Goal: Information Seeking & Learning: Learn about a topic

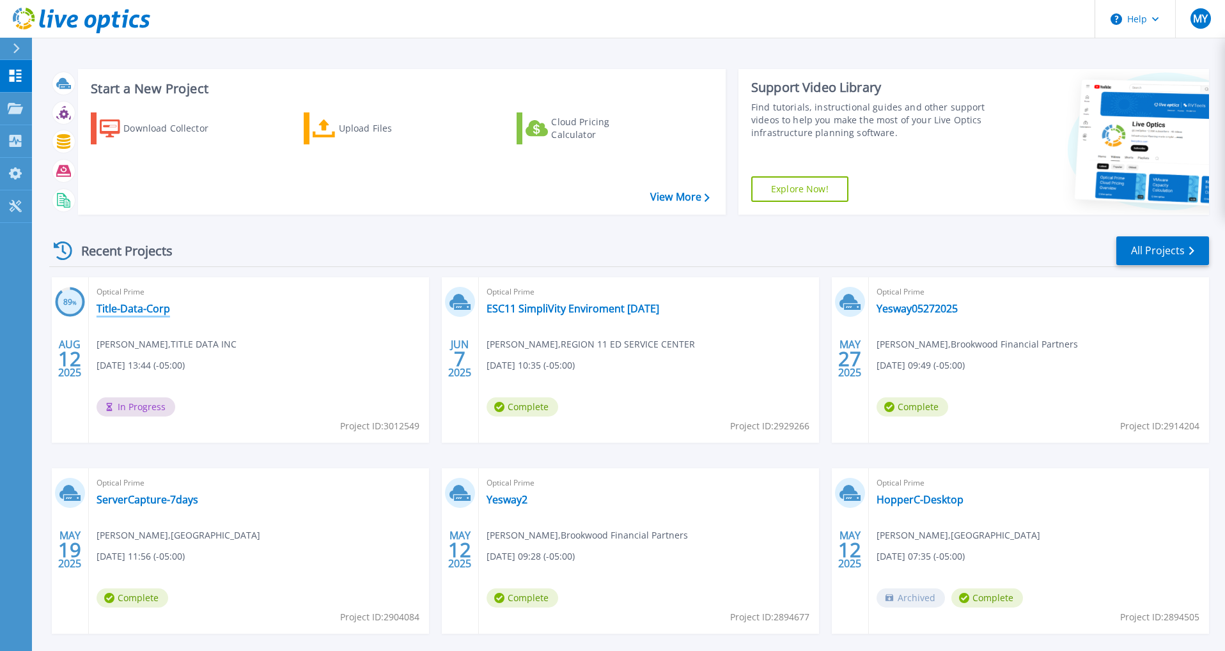
click at [134, 310] on link "Title-Data-Corp" at bounding box center [133, 308] width 73 height 13
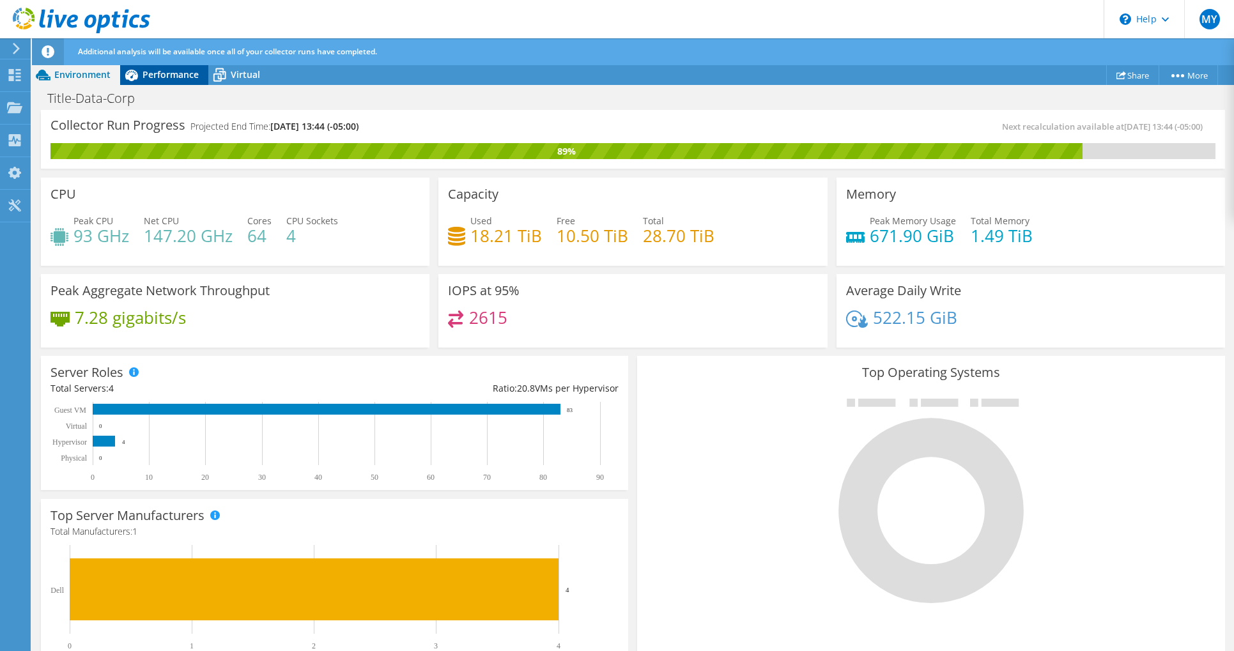
click at [170, 79] on span "Performance" at bounding box center [171, 74] width 56 height 12
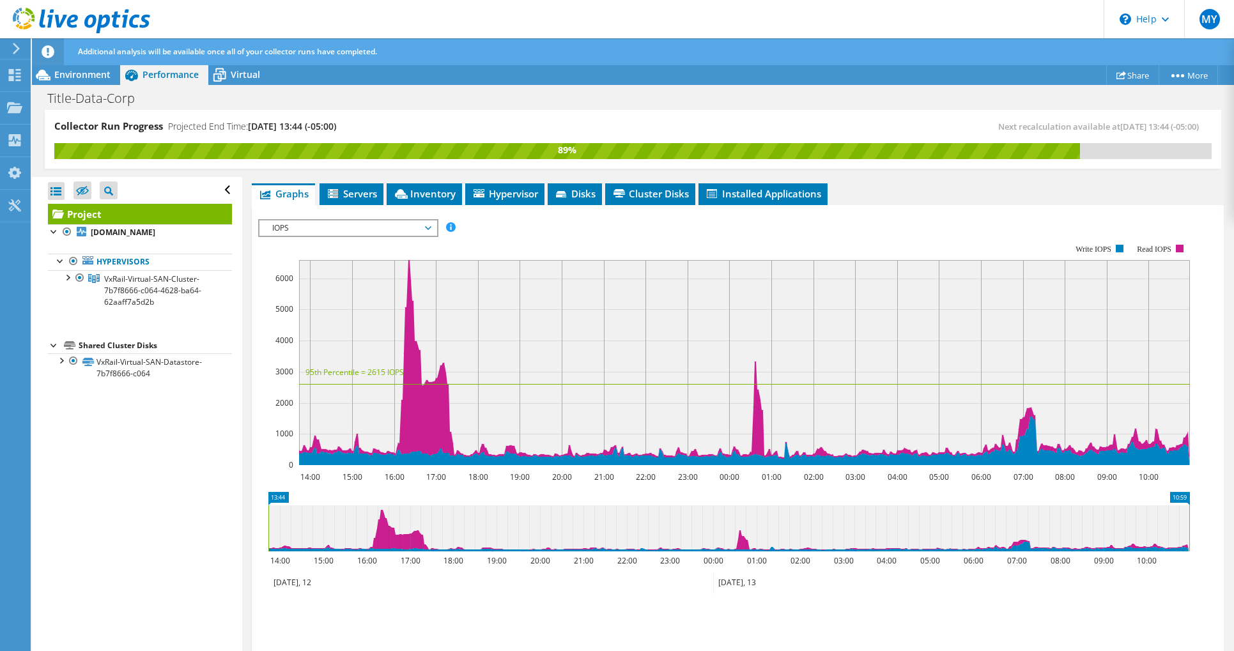
scroll to position [249, 0]
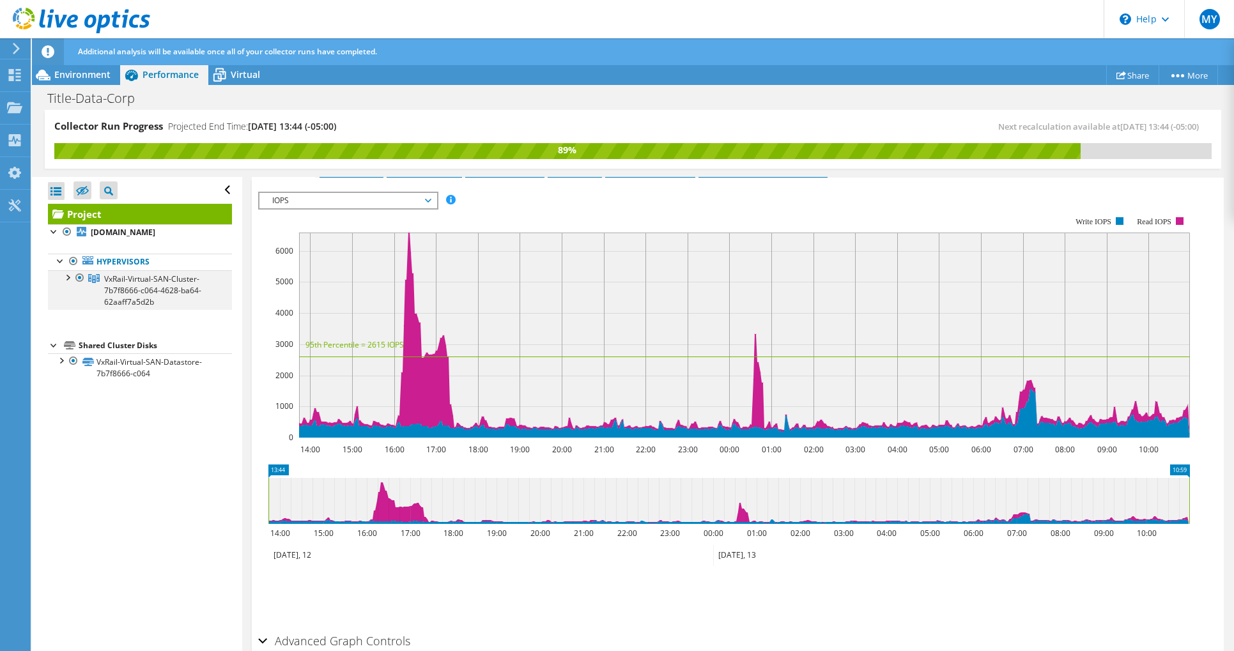
click at [68, 276] on div at bounding box center [67, 276] width 13 height 13
click at [139, 286] on span "VxRail-Virtual-SAN-Cluster-7b7f8666-c064-4628-ba64-62aaff7a5d2b" at bounding box center [152, 291] width 97 height 34
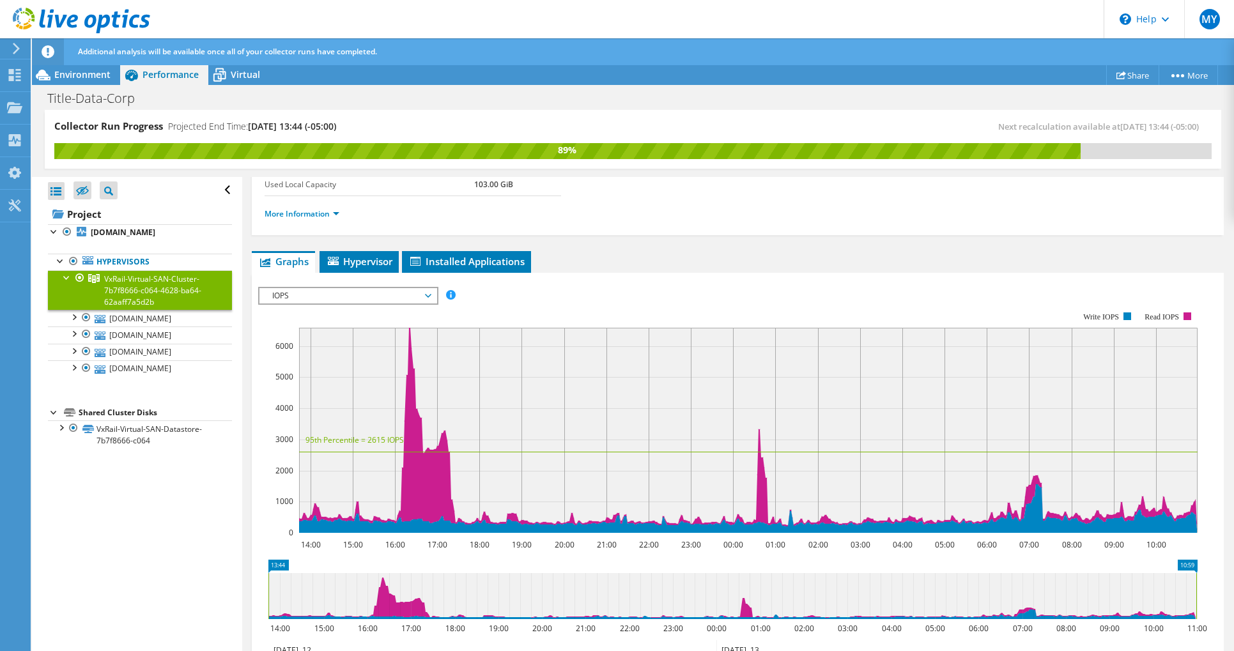
scroll to position [0, 0]
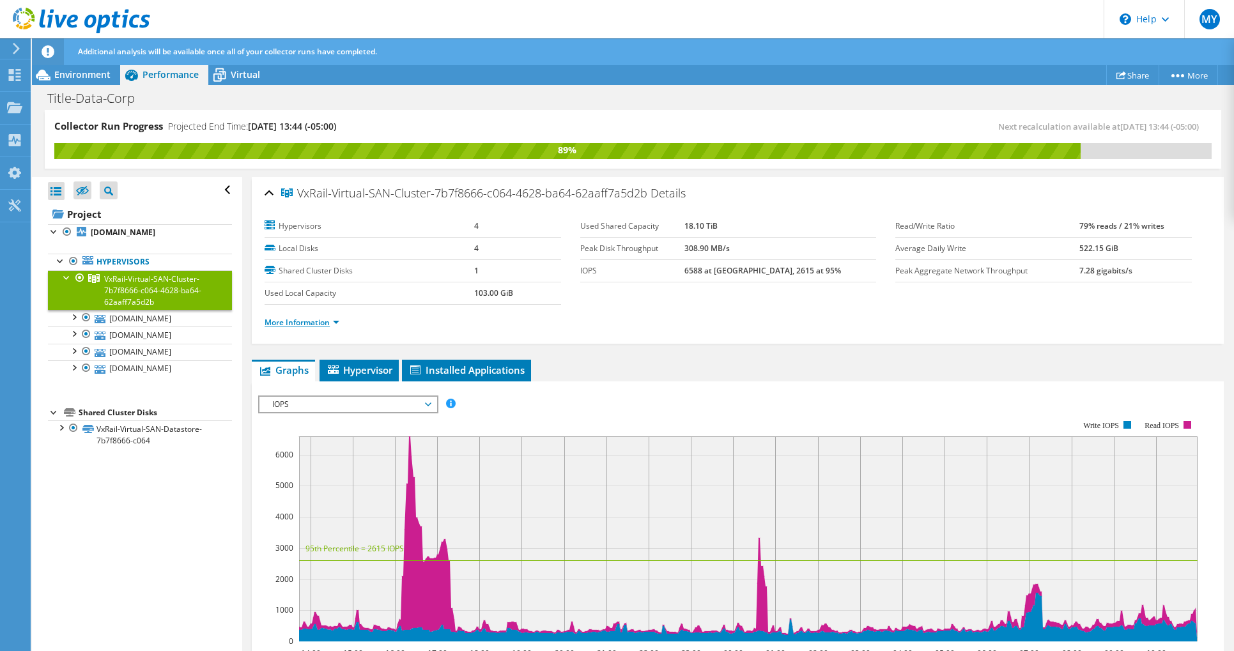
click at [332, 323] on link "More Information" at bounding box center [302, 322] width 75 height 11
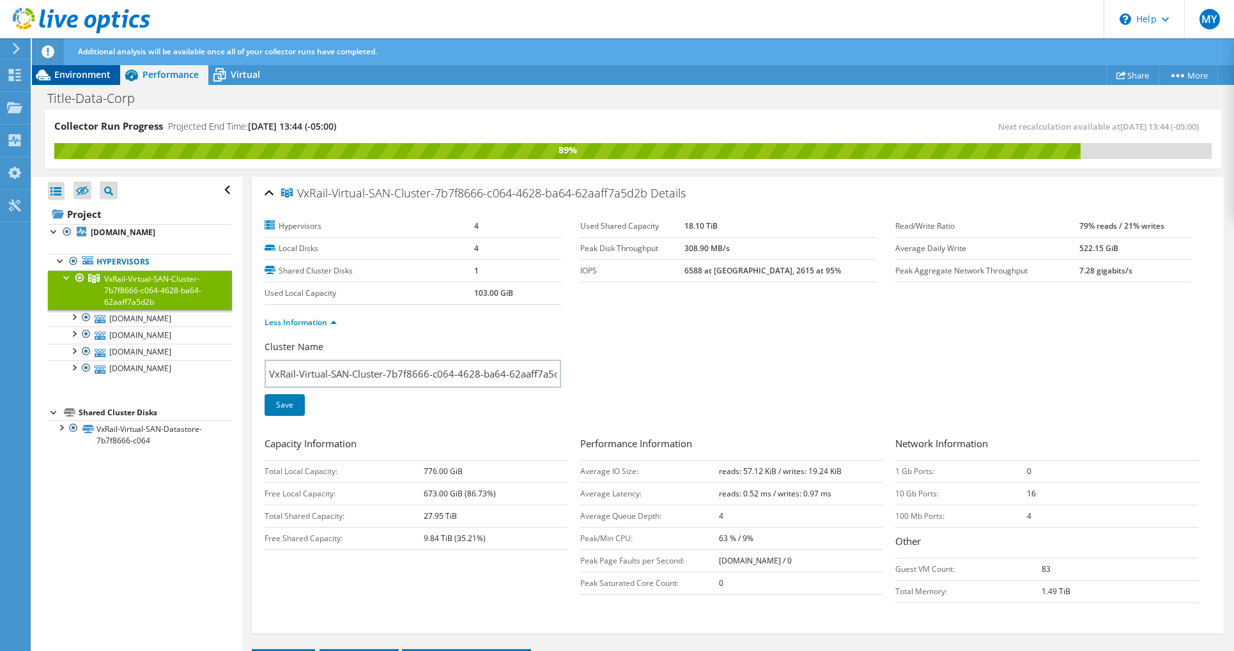
click at [79, 73] on span "Environment" at bounding box center [82, 74] width 56 height 12
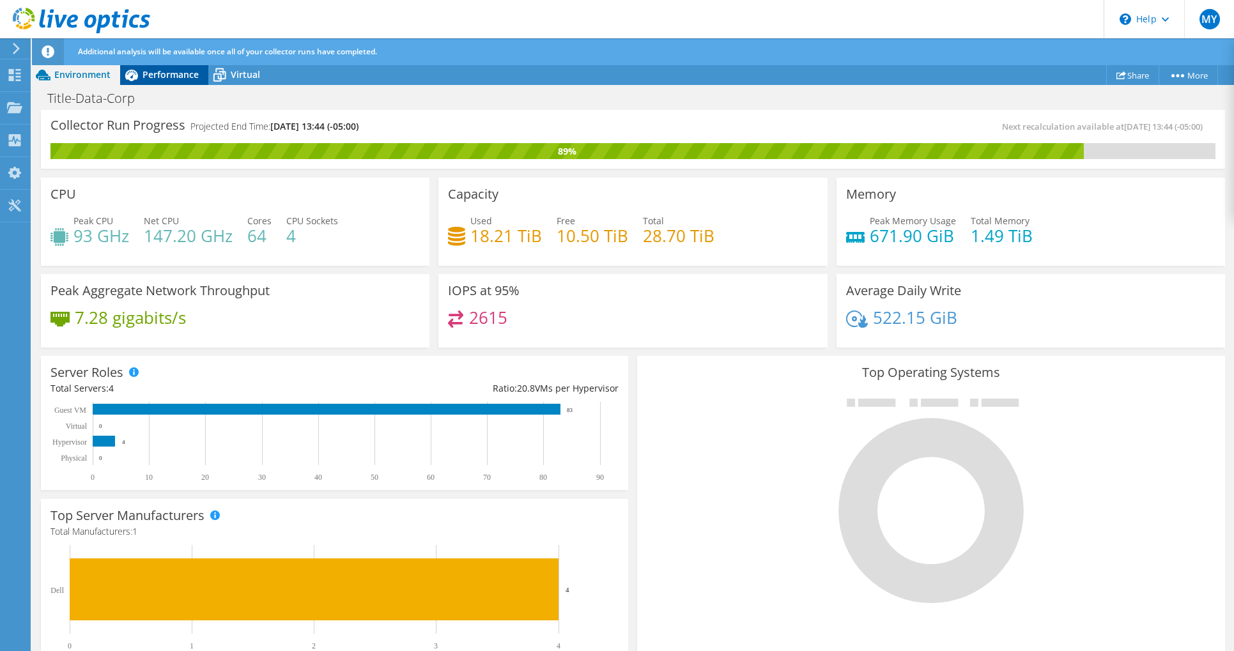
click at [164, 70] on span "Performance" at bounding box center [171, 74] width 56 height 12
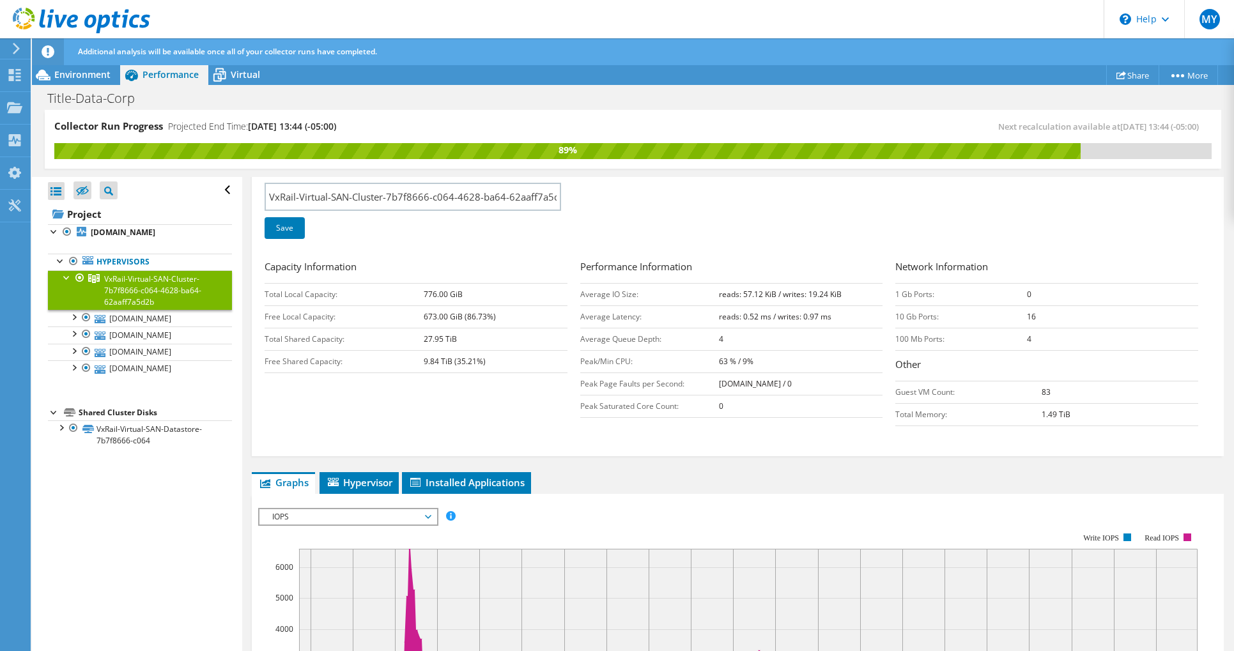
scroll to position [174, 0]
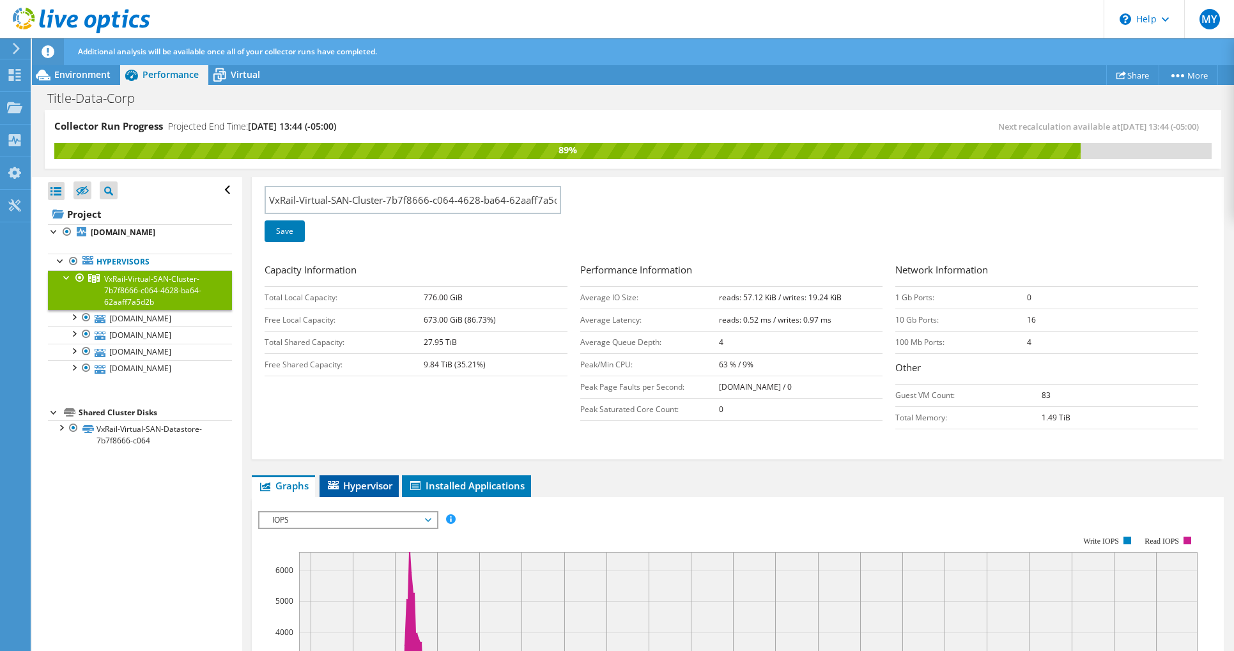
click at [363, 485] on span "Hypervisor" at bounding box center [359, 485] width 66 height 13
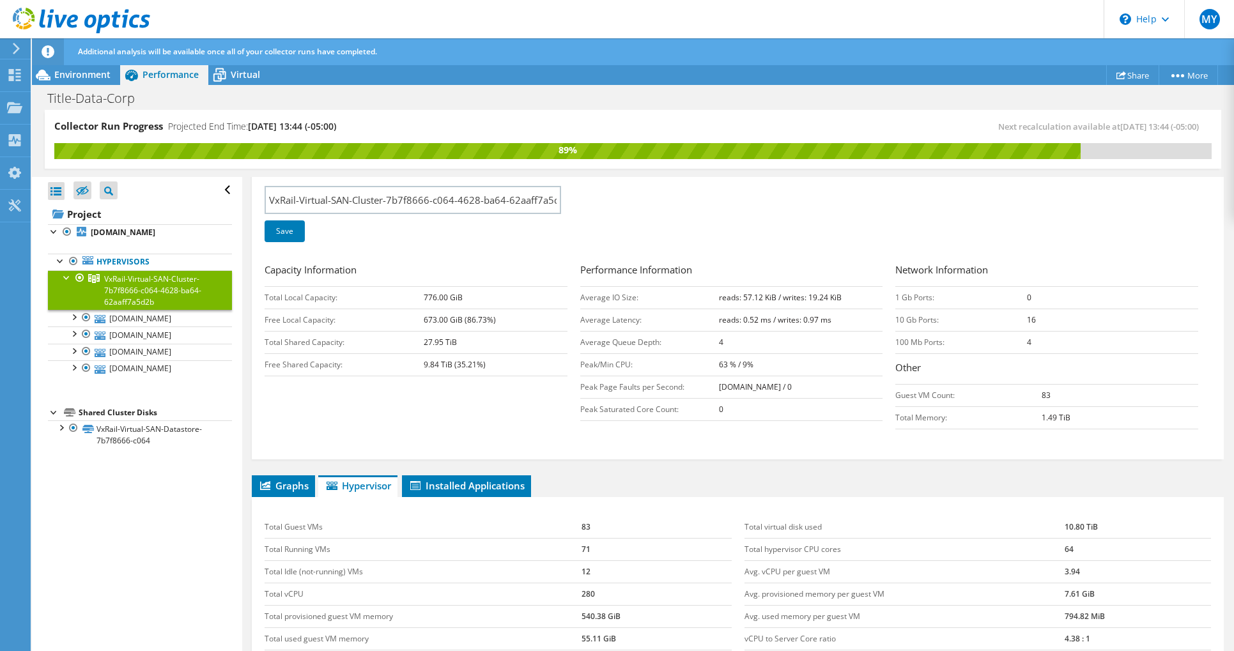
scroll to position [339, 0]
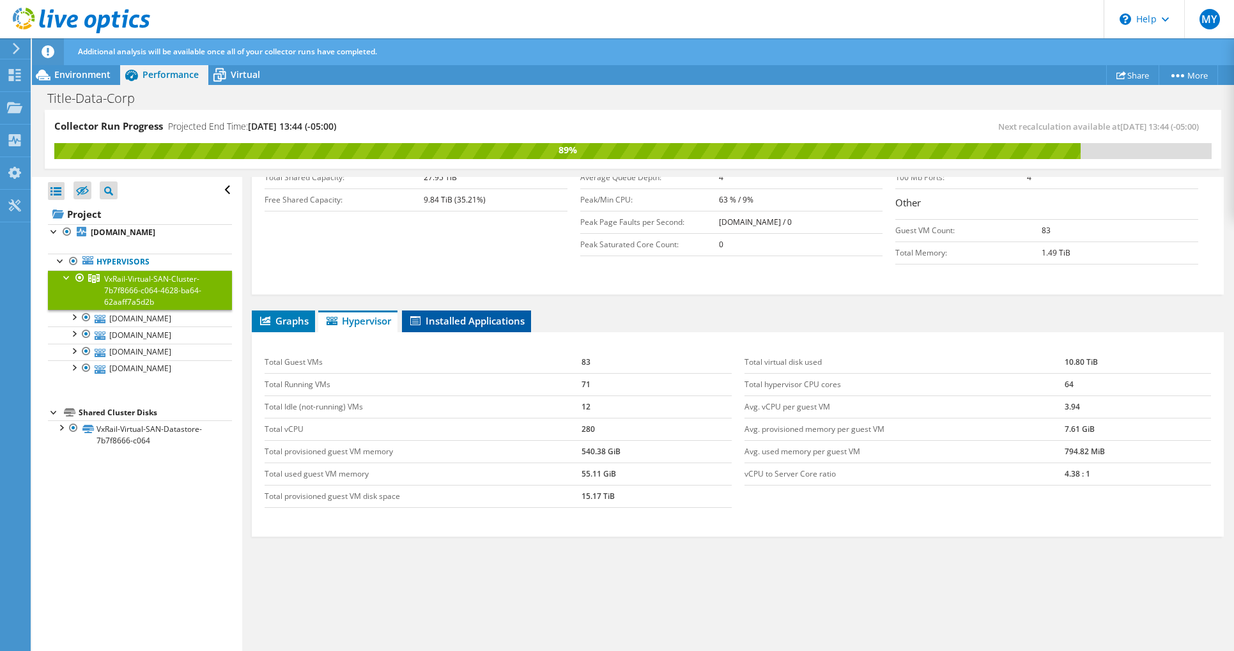
click at [477, 320] on span "Installed Applications" at bounding box center [466, 320] width 116 height 13
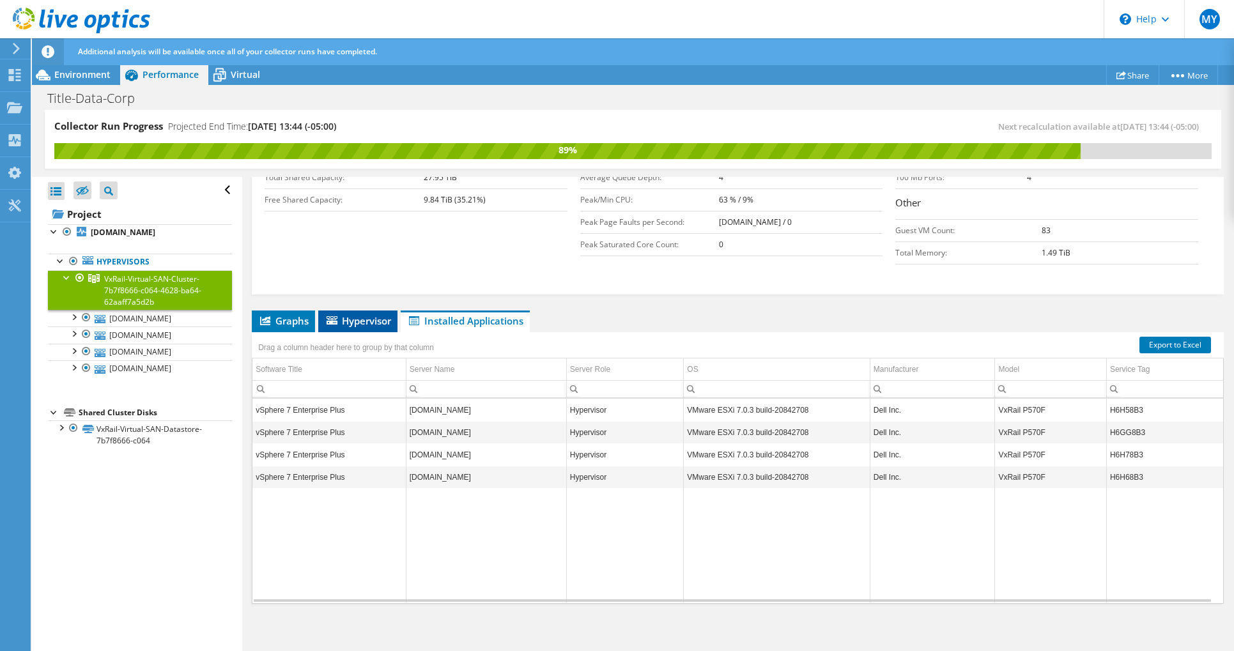
click at [343, 319] on span "Hypervisor" at bounding box center [358, 320] width 66 height 13
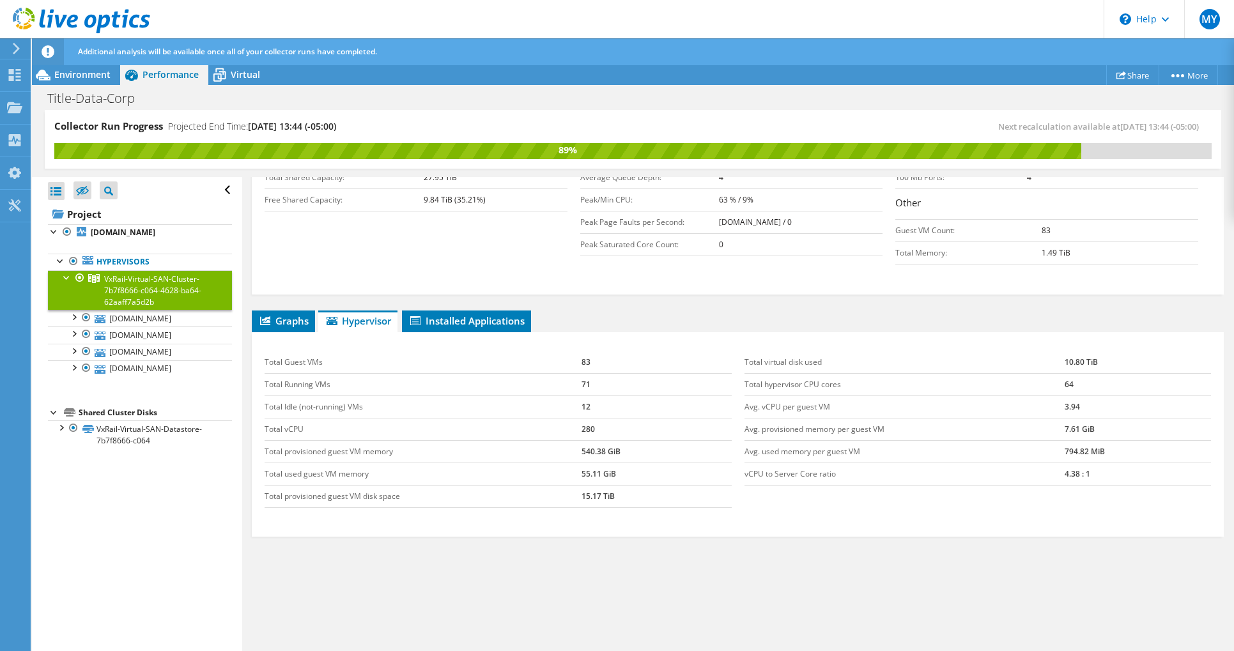
click at [355, 629] on div "Graphs Servers Inventory Hypervisor Disks Cluster Disks Installed Applications …" at bounding box center [738, 471] width 972 height 320
click at [148, 230] on b "tdi-esxi-04.titledatainc.com" at bounding box center [123, 232] width 65 height 11
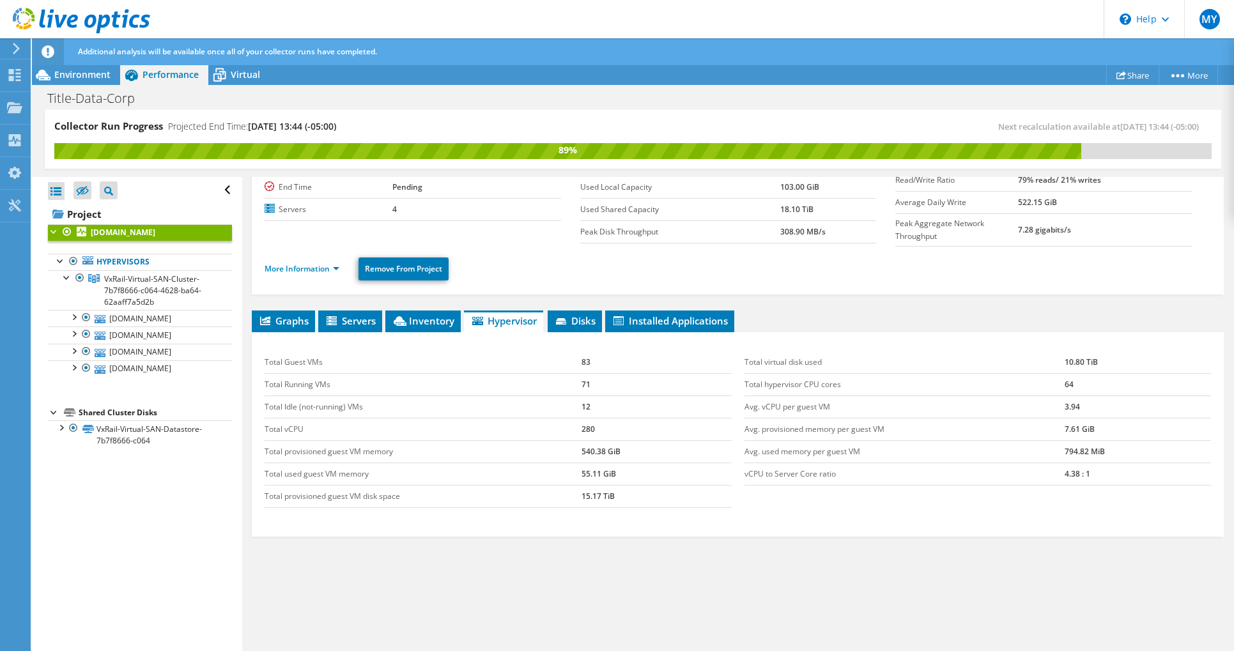
scroll to position [81, 0]
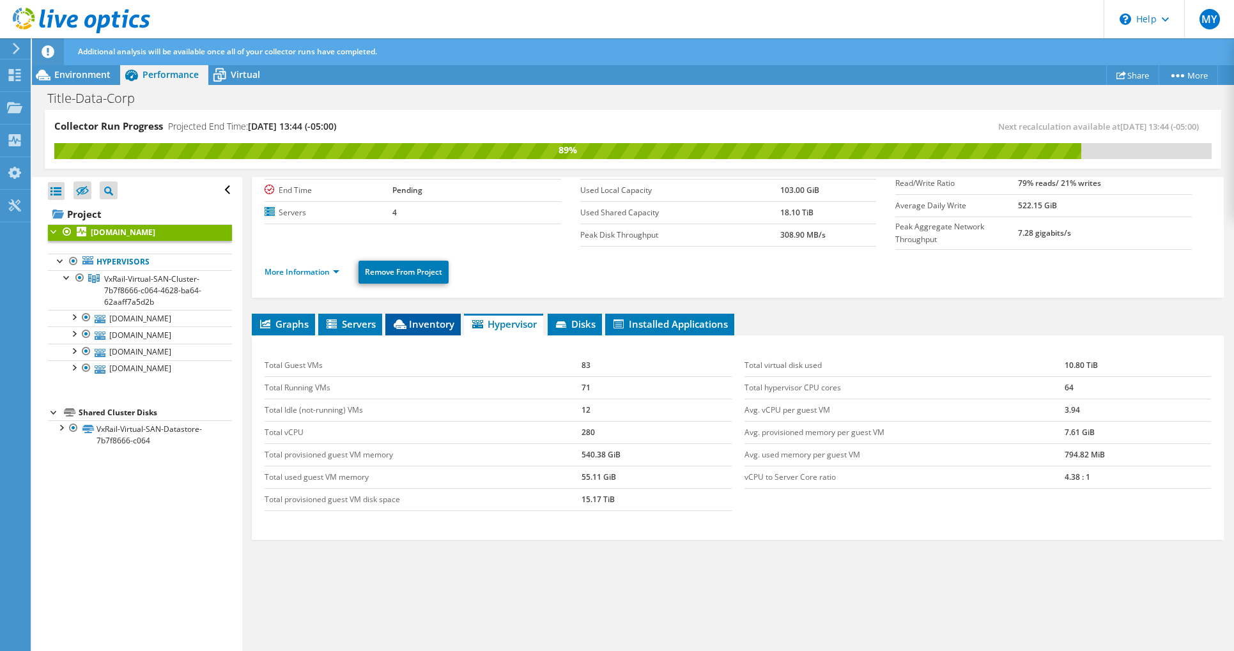
click at [433, 324] on span "Inventory" at bounding box center [423, 324] width 63 height 13
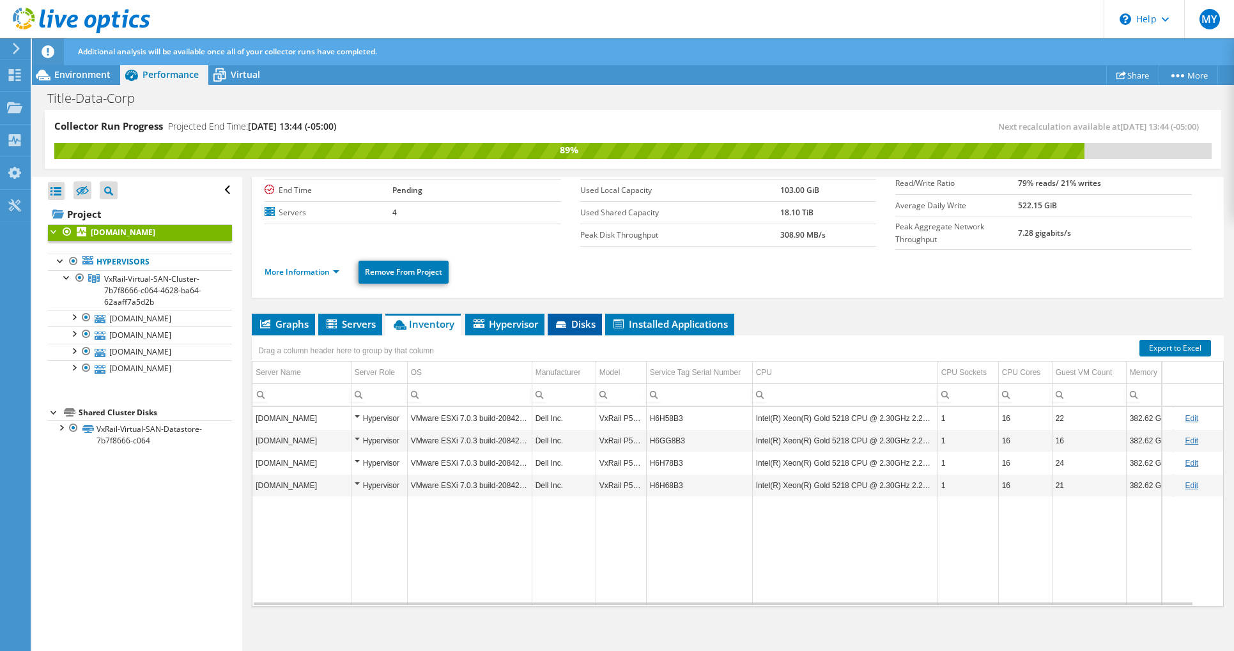
click at [579, 318] on span "Disks" at bounding box center [575, 324] width 42 height 13
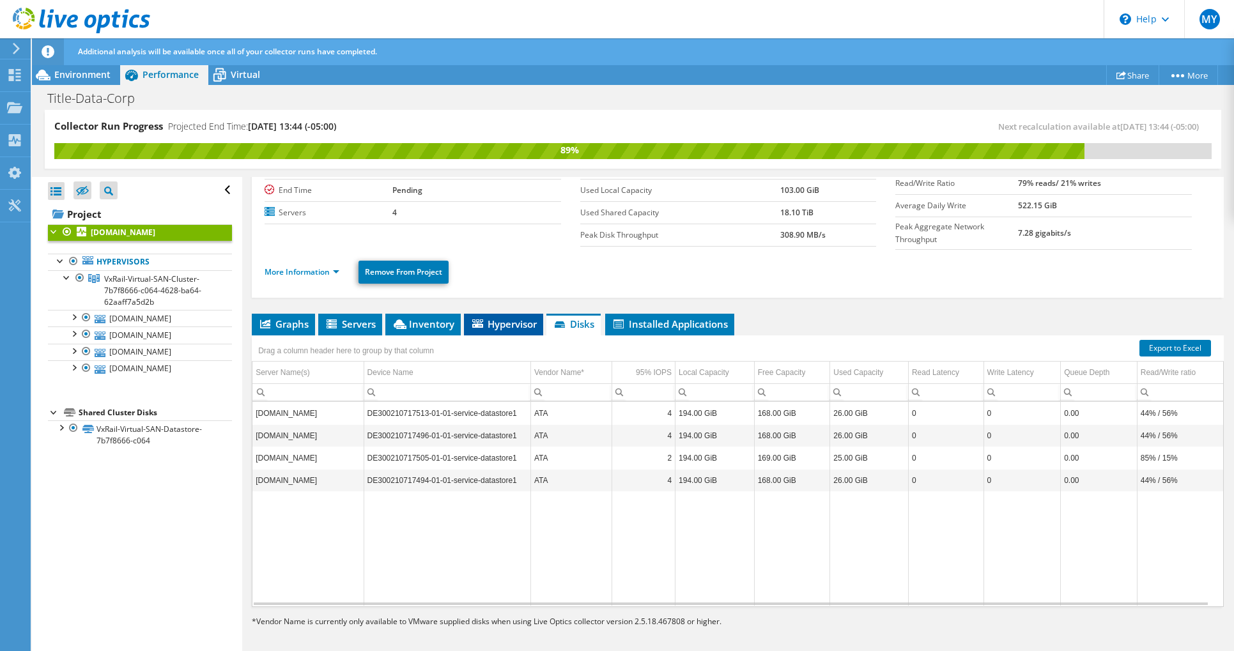
click at [513, 318] on span "Hypervisor" at bounding box center [503, 324] width 66 height 13
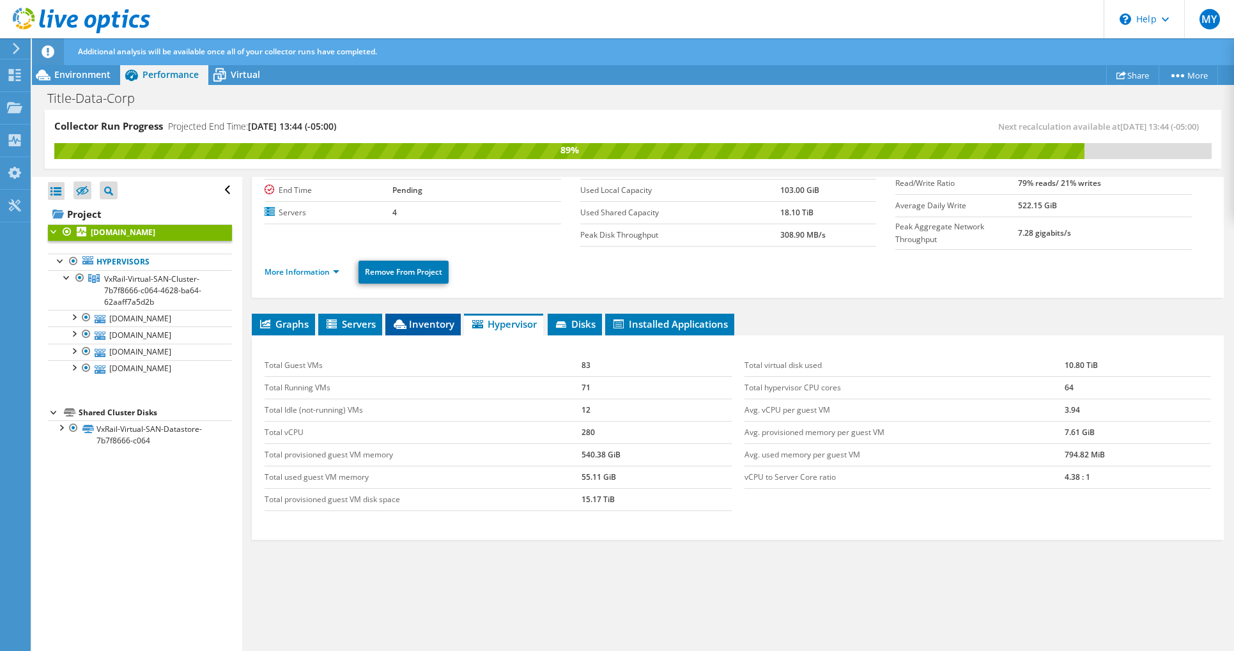
click at [415, 320] on span "Inventory" at bounding box center [423, 324] width 63 height 13
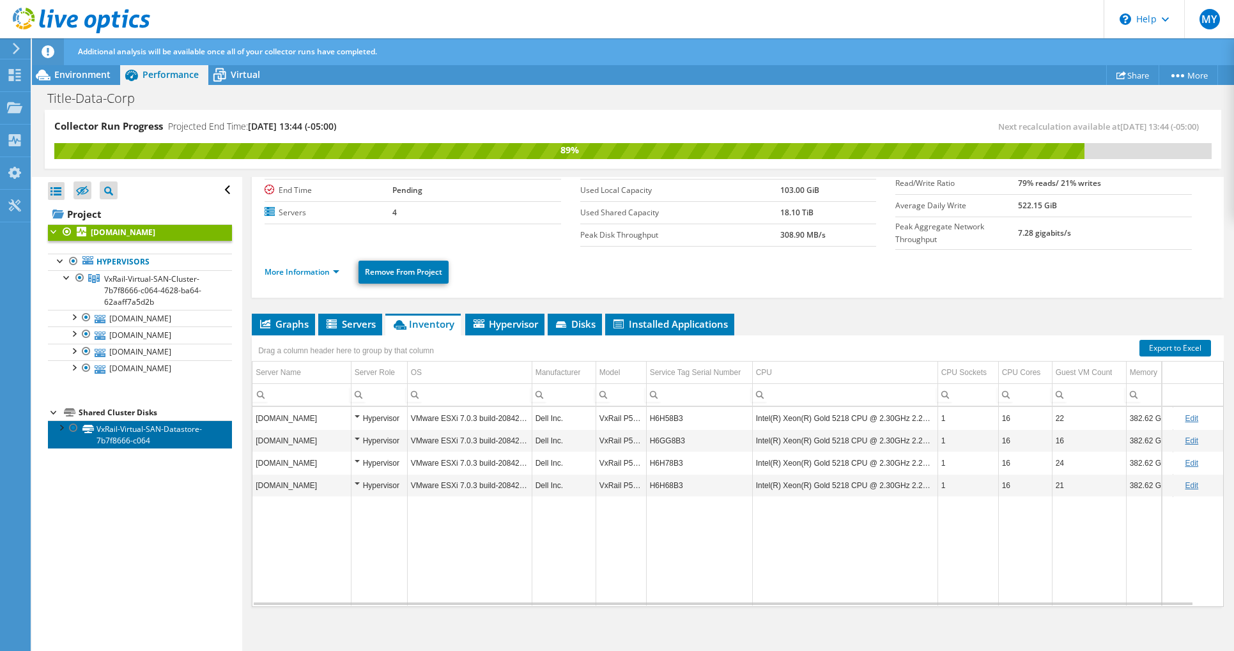
click at [157, 426] on link "VxRail-Virtual-SAN-Datastore-7b7f8666-c064" at bounding box center [140, 435] width 184 height 28
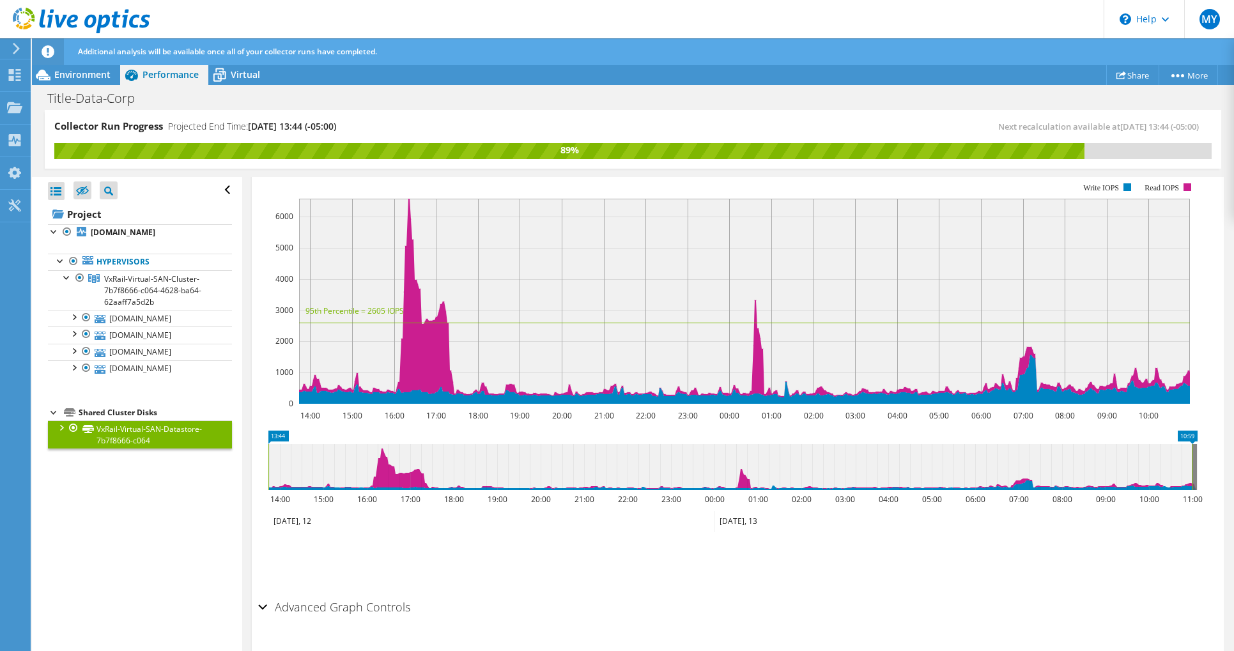
scroll to position [335, 0]
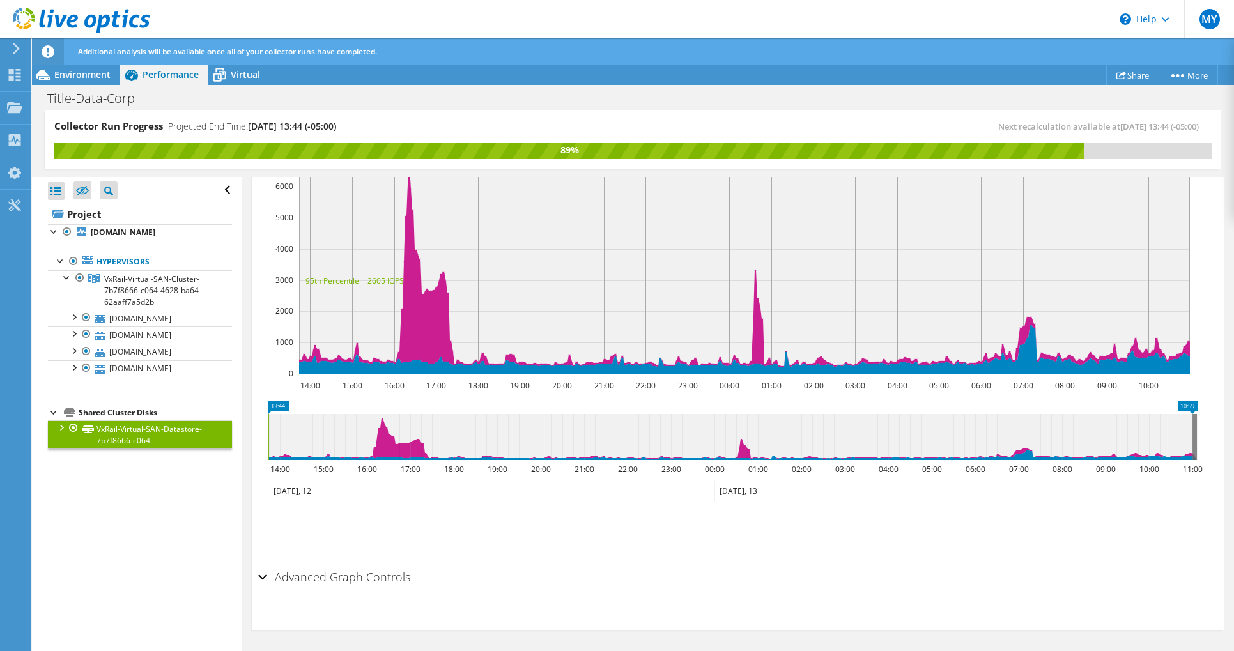
click at [261, 577] on div "Advanced Graph Controls" at bounding box center [737, 577] width 959 height 27
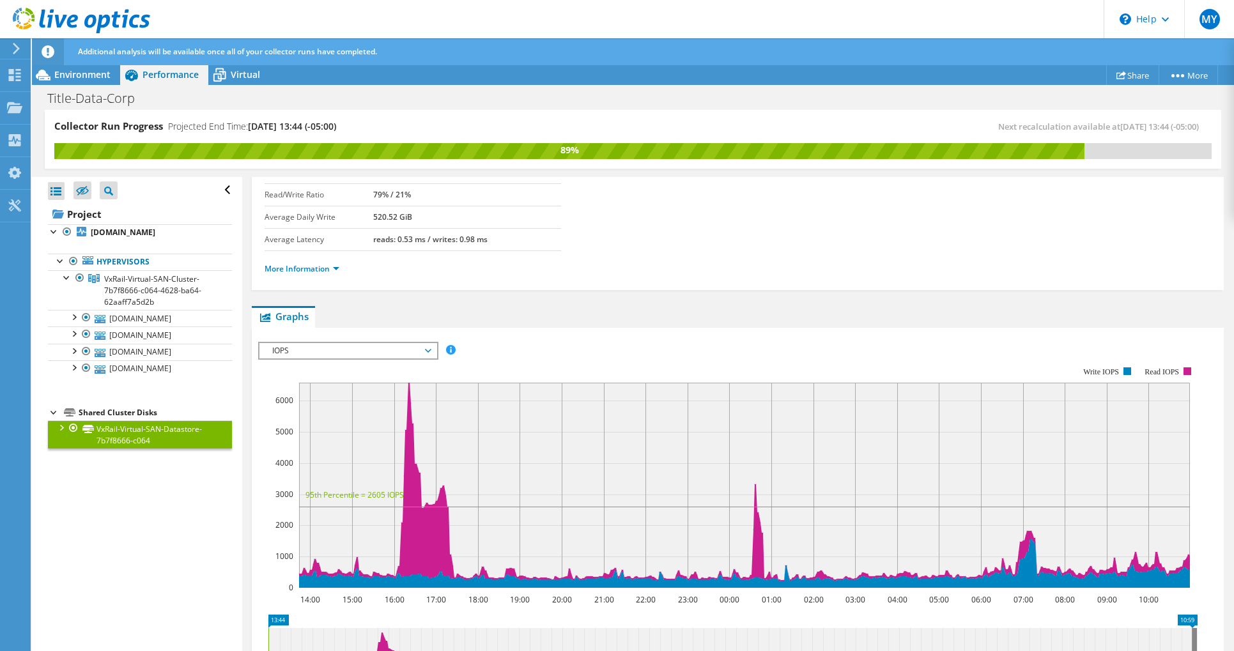
scroll to position [0, 0]
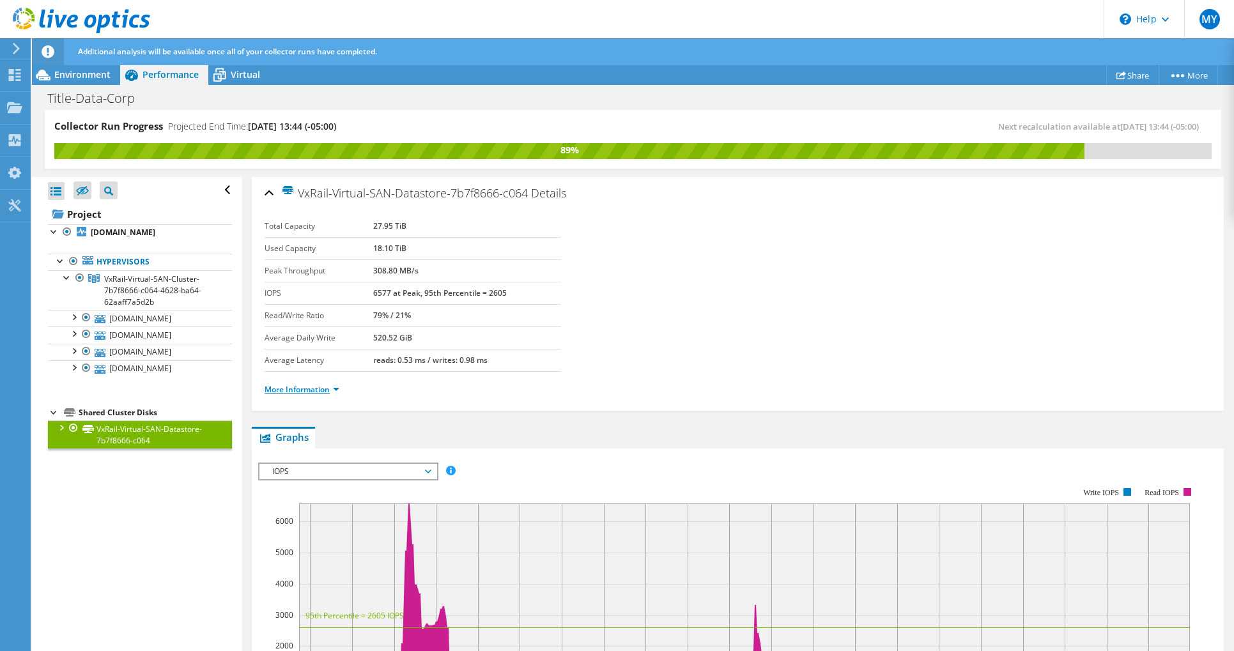
click at [336, 387] on link "More Information" at bounding box center [302, 389] width 75 height 11
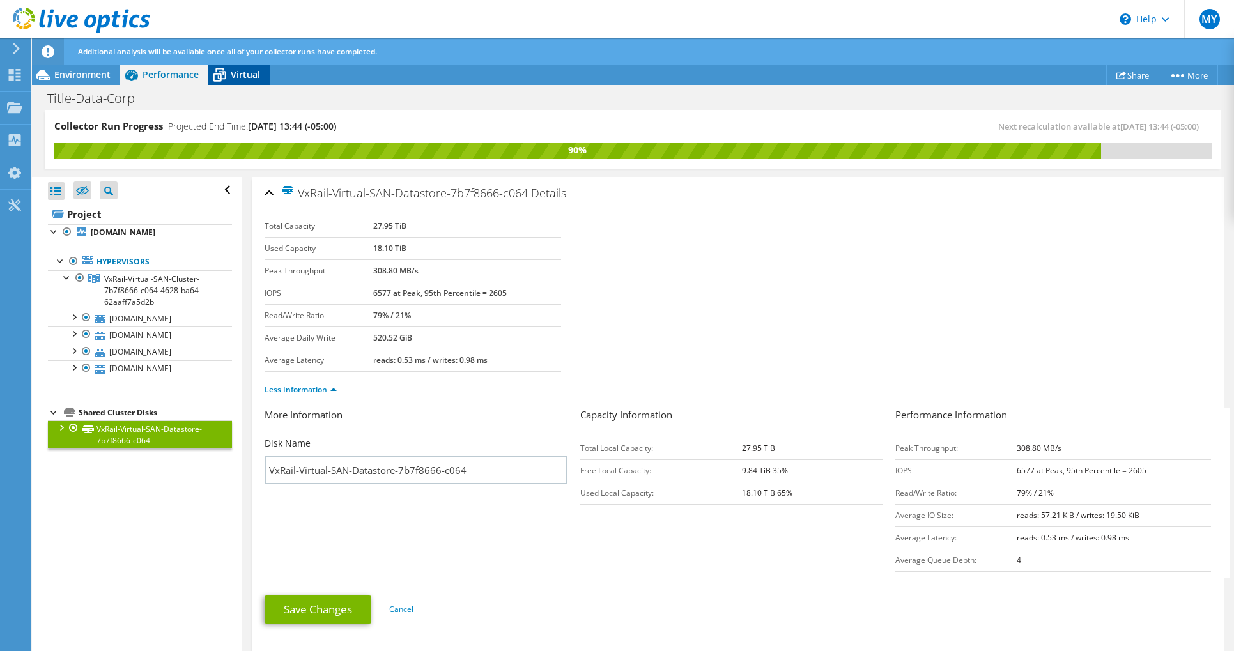
click at [240, 73] on span "Virtual" at bounding box center [245, 74] width 29 height 12
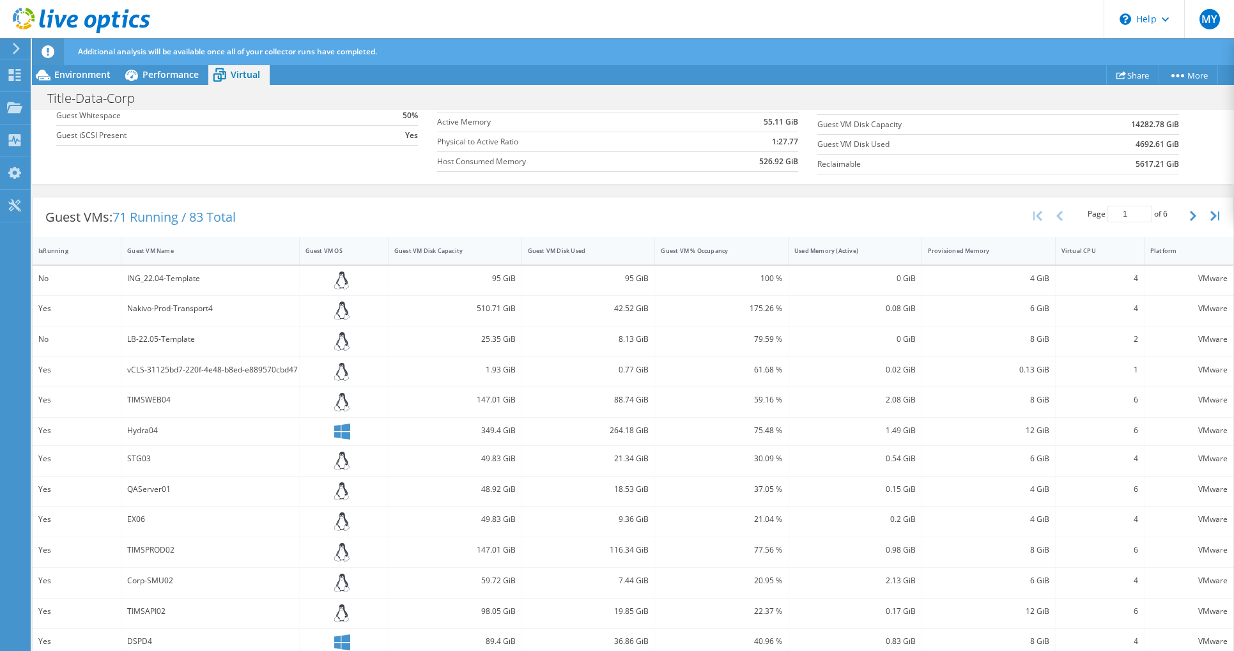
scroll to position [305, 0]
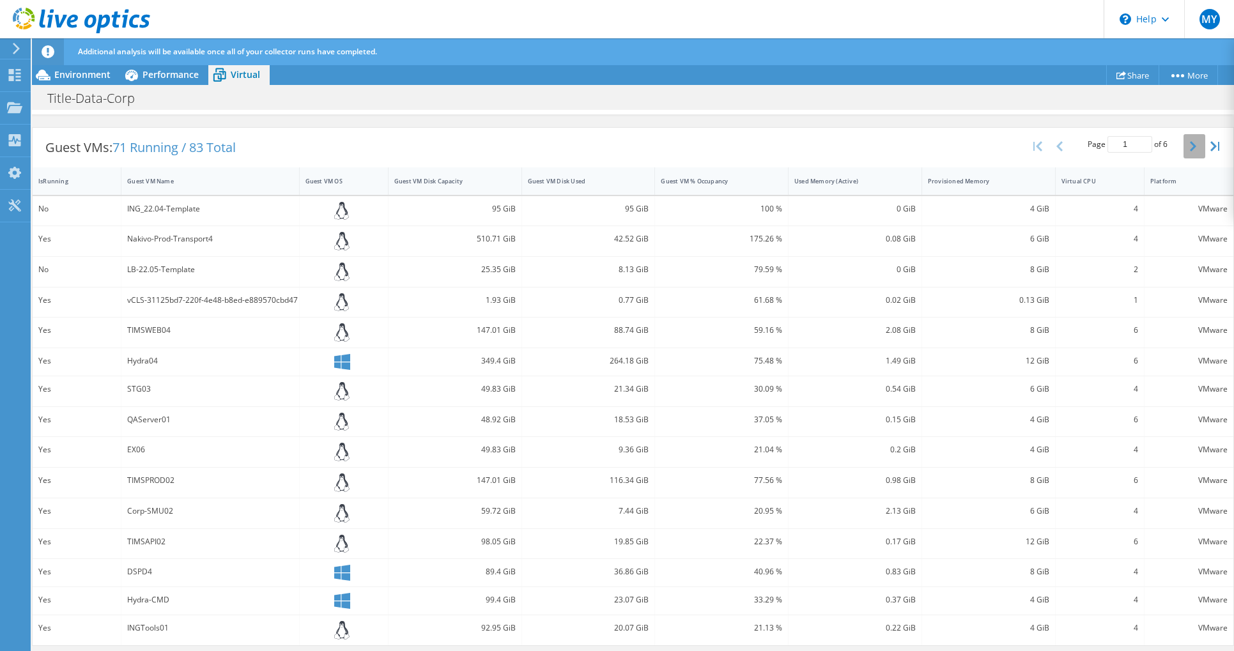
click at [1187, 147] on button "button" at bounding box center [1195, 146] width 22 height 24
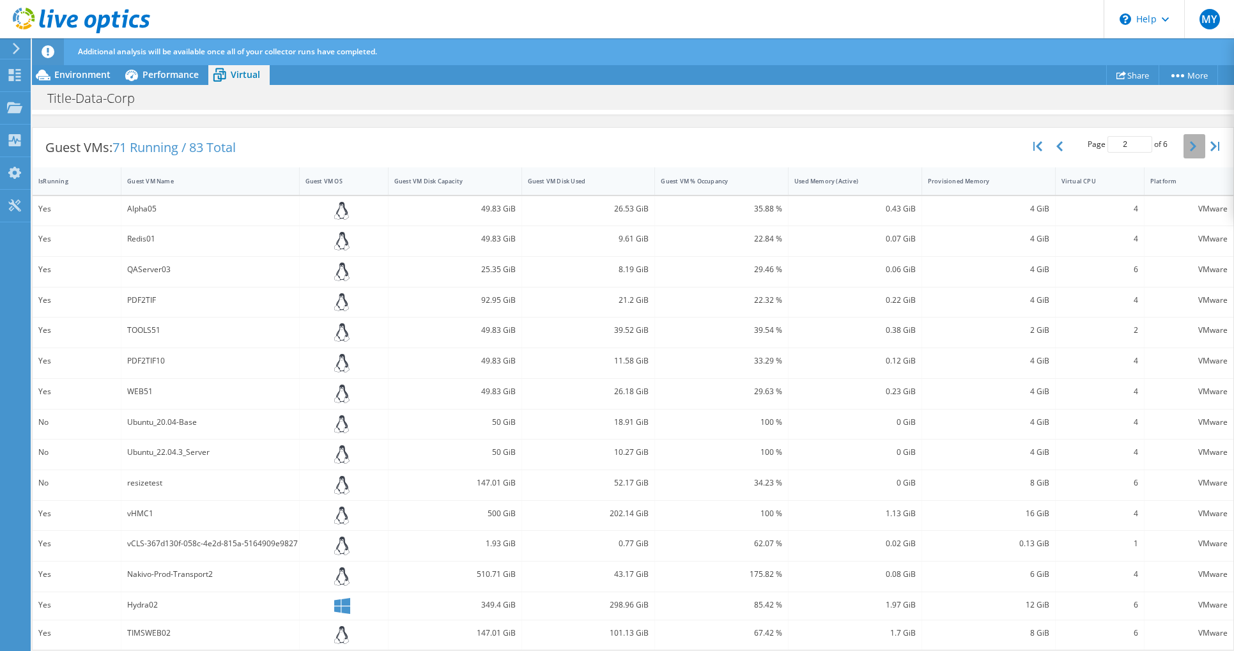
click at [1190, 147] on icon "button" at bounding box center [1193, 146] width 6 height 10
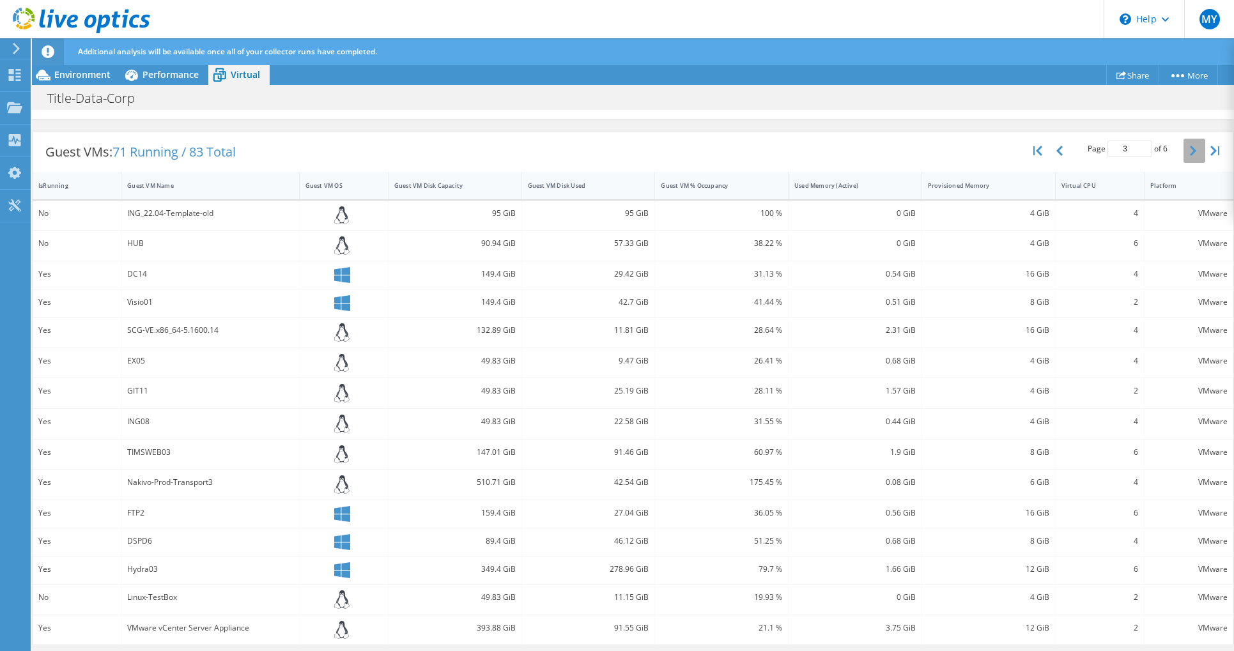
scroll to position [301, 0]
click at [1190, 147] on icon "button" at bounding box center [1193, 151] width 6 height 10
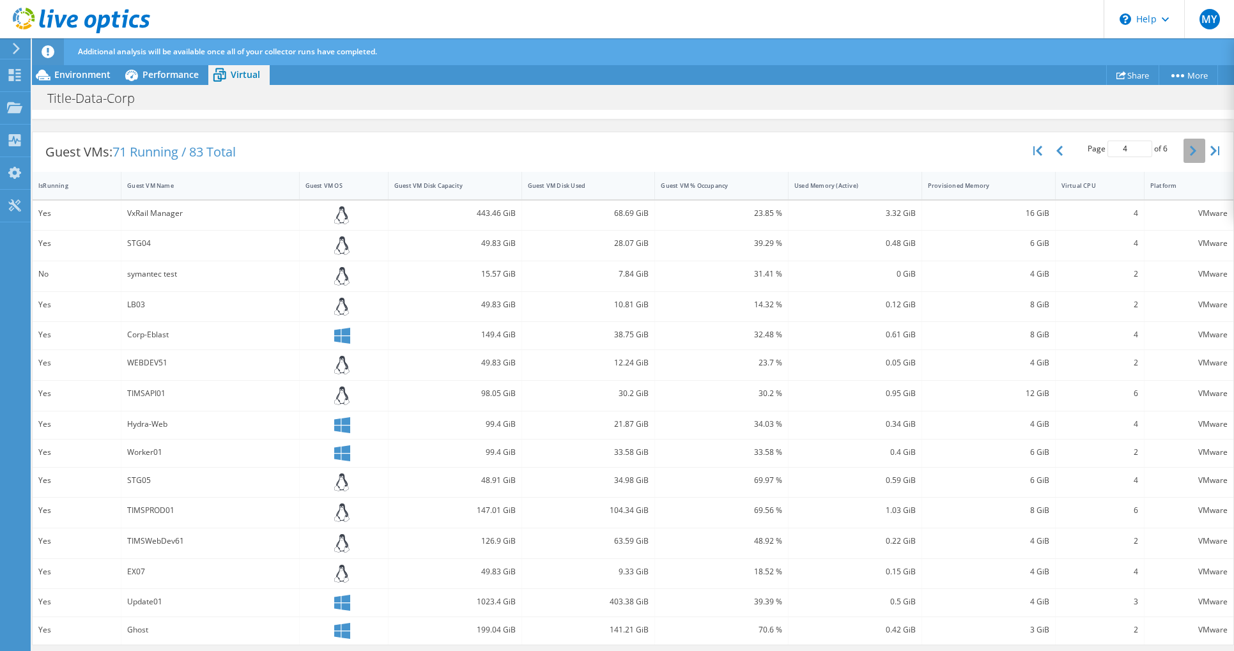
click at [1190, 147] on icon "button" at bounding box center [1193, 151] width 6 height 10
type input "5"
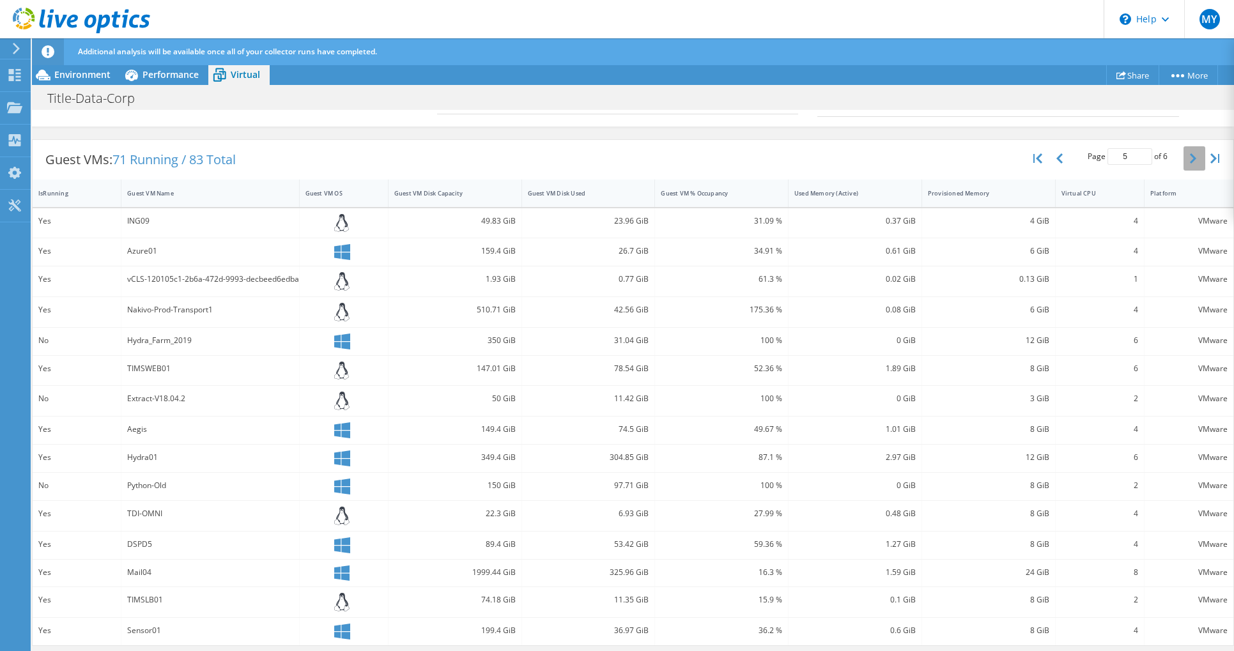
scroll to position [293, 0]
click at [167, 74] on span "Performance" at bounding box center [171, 74] width 56 height 12
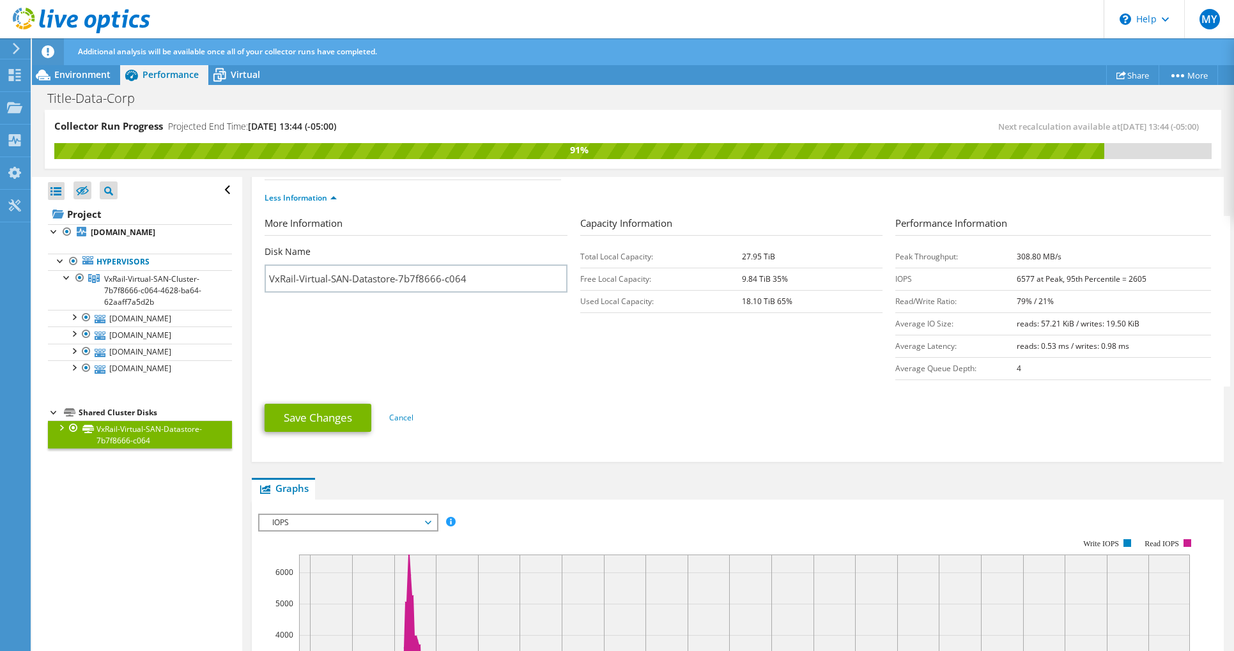
scroll to position [0, 0]
click at [95, 215] on link "Project" at bounding box center [140, 214] width 184 height 20
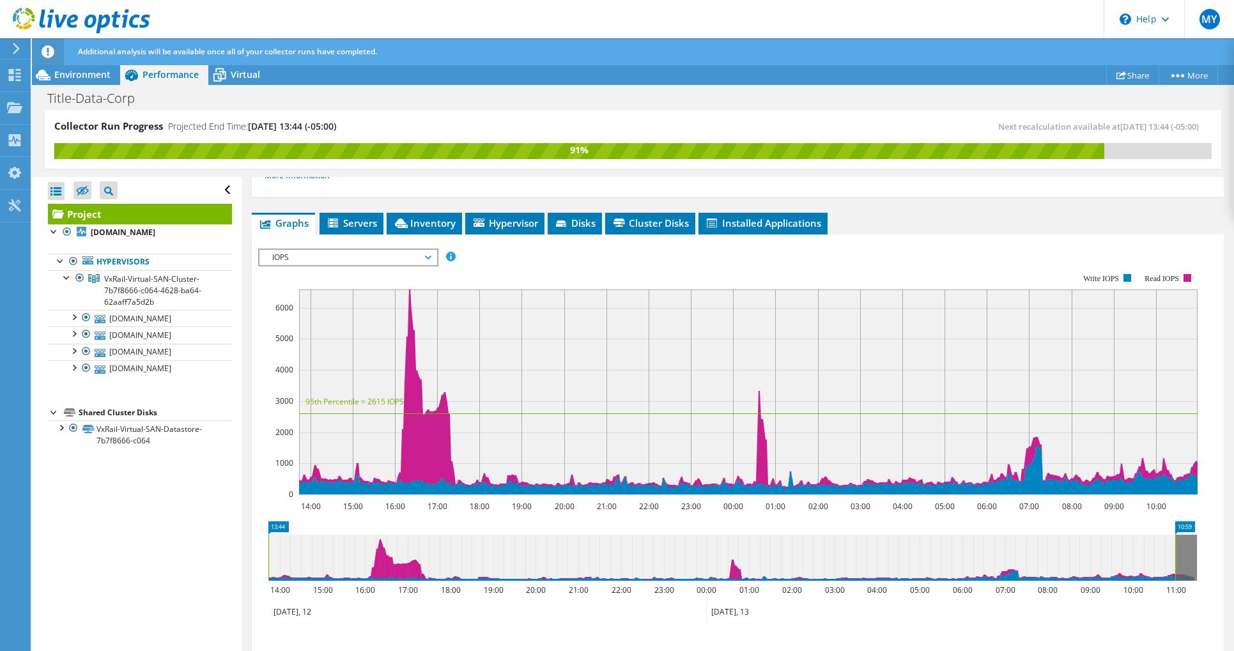
click at [429, 256] on span "IOPS" at bounding box center [348, 257] width 164 height 15
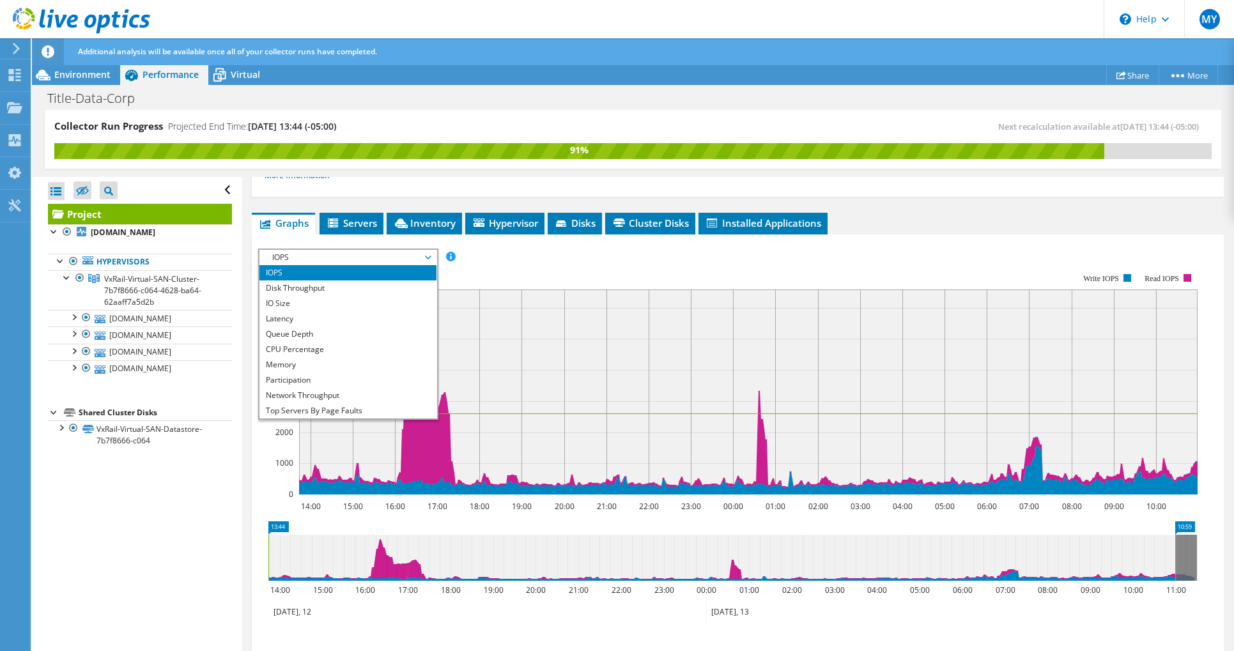
click at [390, 272] on li "IOPS" at bounding box center [347, 272] width 177 height 15
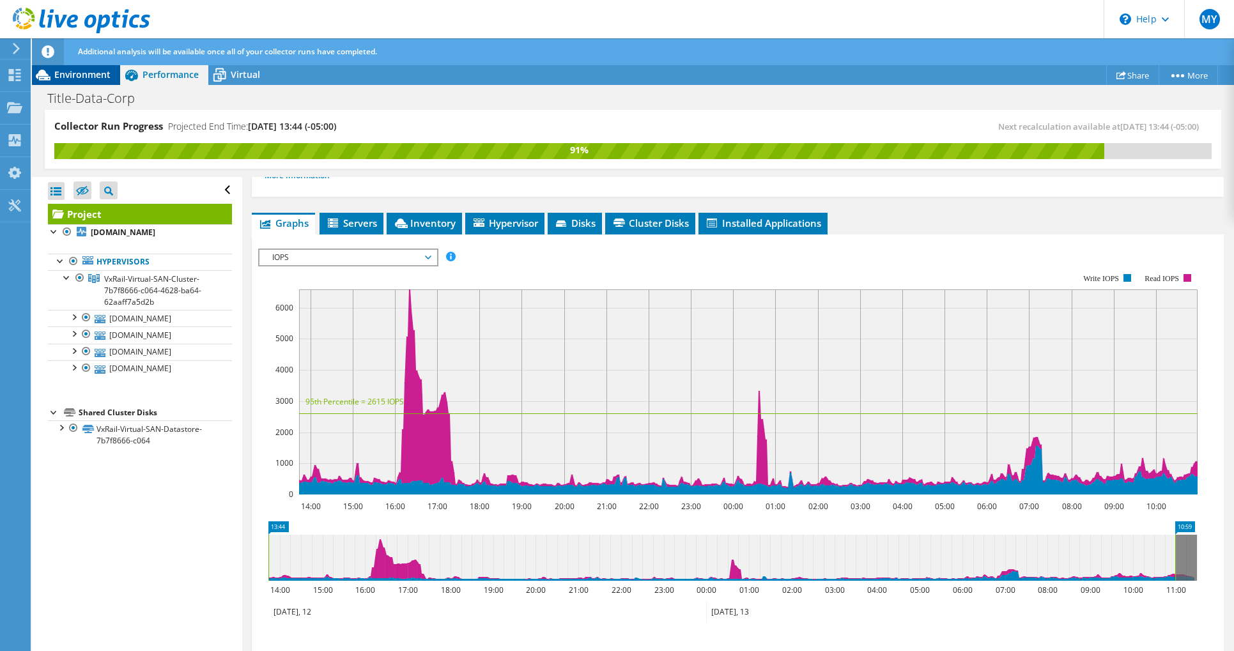
click at [75, 77] on span "Environment" at bounding box center [82, 74] width 56 height 12
